Goal: Information Seeking & Learning: Understand process/instructions

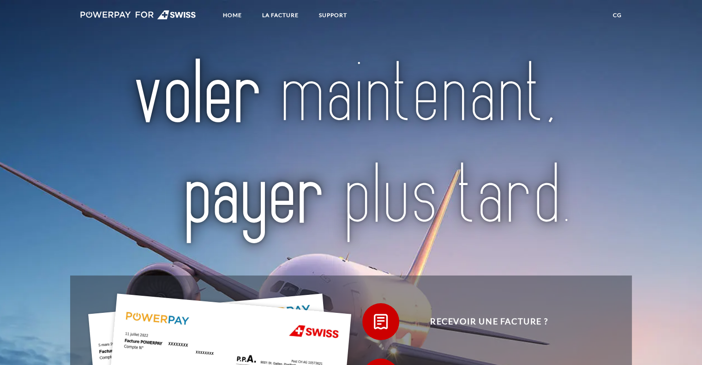
click at [414, 188] on img at bounding box center [351, 146] width 492 height 220
click at [280, 11] on link "LA FACTURE" at bounding box center [280, 15] width 52 height 17
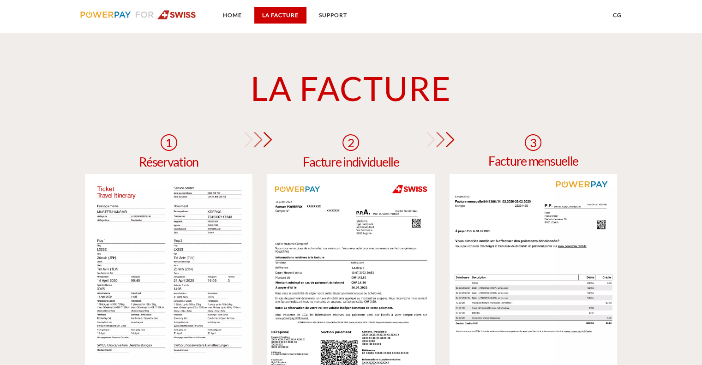
scroll to position [711, 0]
click at [226, 12] on link "Home" at bounding box center [232, 15] width 35 height 17
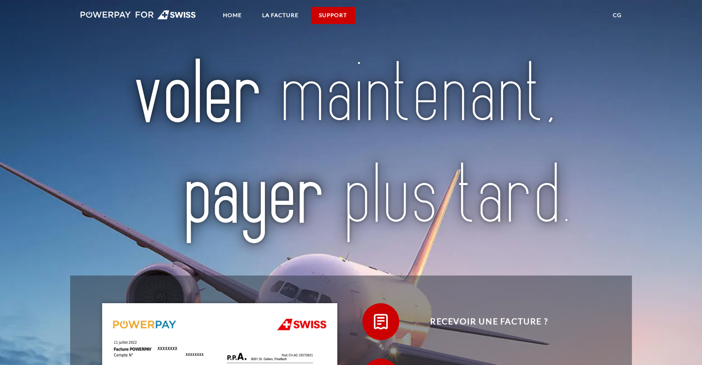
click at [325, 16] on link "SUPPORT" at bounding box center [333, 15] width 44 height 17
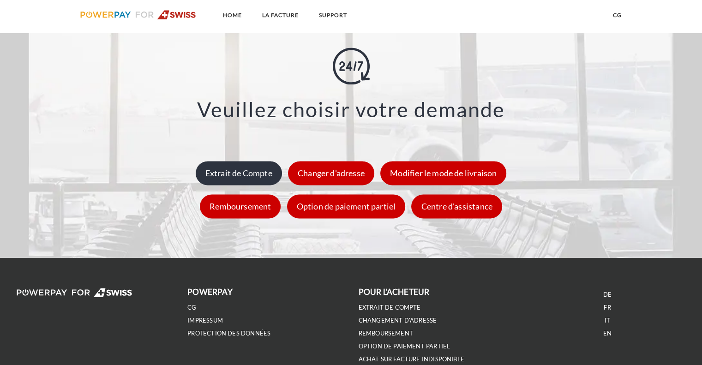
scroll to position [1310, 0]
click at [250, 181] on div "Extrait de Compte" at bounding box center [239, 173] width 86 height 24
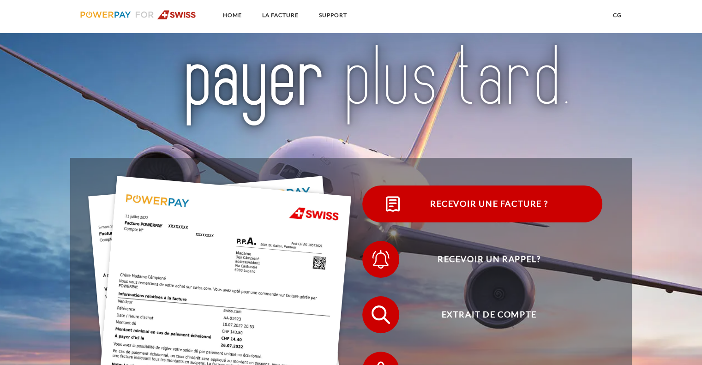
scroll to position [116, 0]
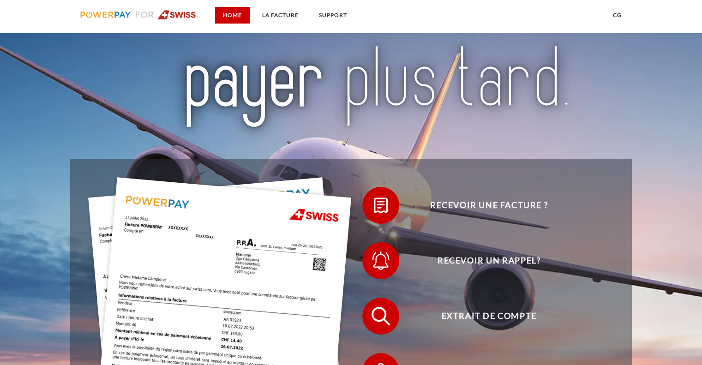
click at [236, 13] on link "Home" at bounding box center [232, 15] width 35 height 17
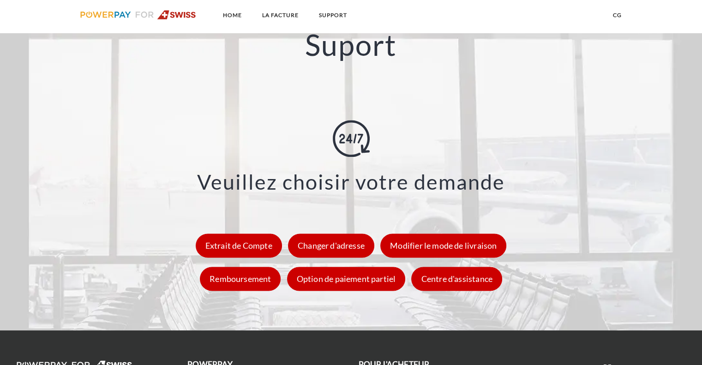
scroll to position [1238, 0]
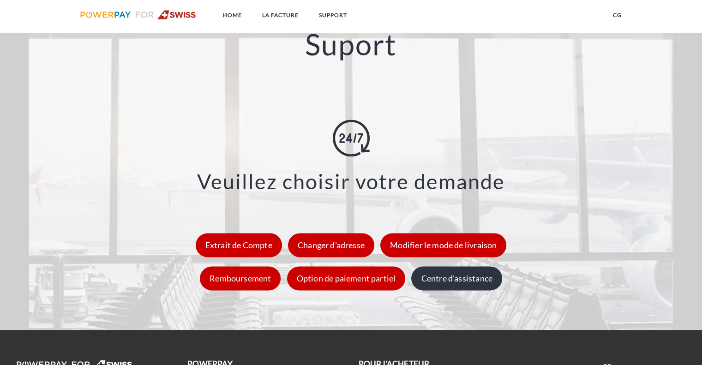
click at [435, 286] on div "Centre d'assistance" at bounding box center [456, 278] width 90 height 24
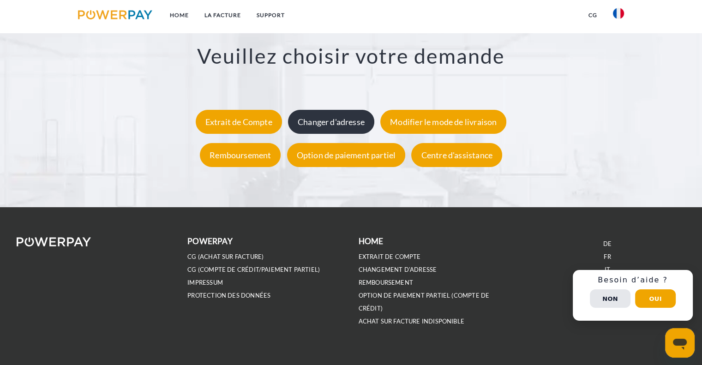
scroll to position [1742, 0]
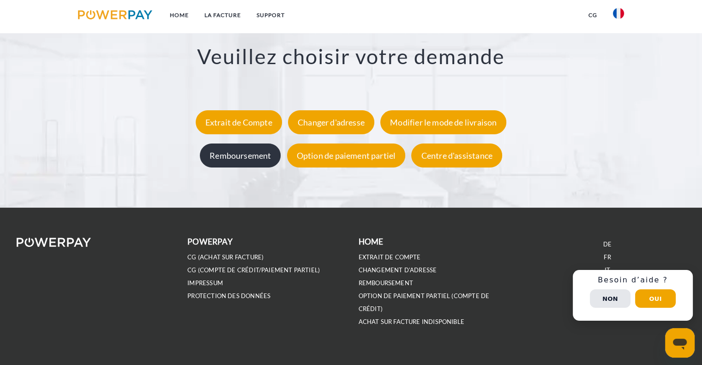
click at [264, 149] on div "Remboursement" at bounding box center [240, 155] width 81 height 24
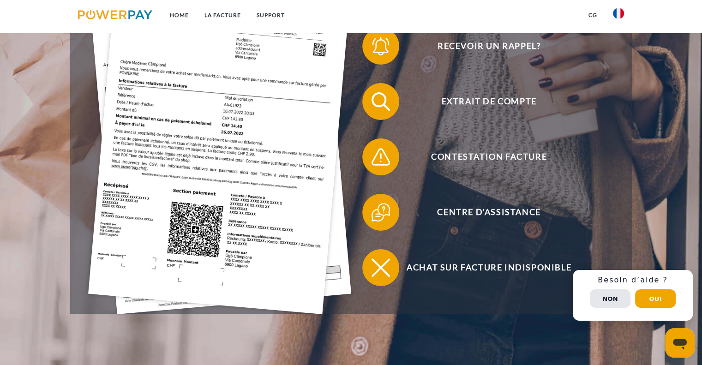
scroll to position [271, 0]
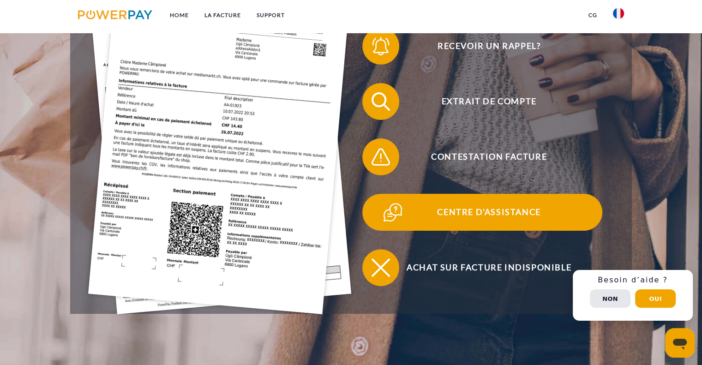
click at [468, 208] on span "Centre d'assistance" at bounding box center [488, 212] width 226 height 37
